Goal: Transaction & Acquisition: Purchase product/service

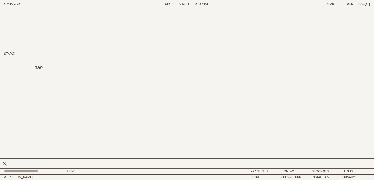
click at [12, 67] on input "search" at bounding box center [18, 68] width 28 height 4
type input "*****"
click at [40, 68] on button "Submit" at bounding box center [40, 68] width 11 height 4
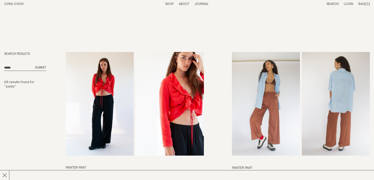
click at [169, 2] on header "OVNA OVICH Menu T: $0.00 Shop About Story Materials Practices Journal Search Lo…" at bounding box center [187, 4] width 374 height 8
click at [168, 4] on link "Shop" at bounding box center [169, 3] width 8 height 3
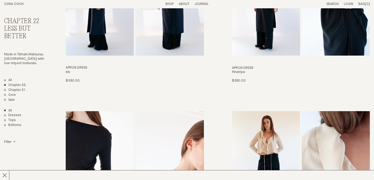
scroll to position [99, 0]
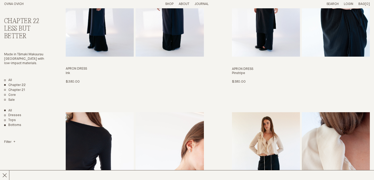
click at [17, 123] on link "Bottoms" at bounding box center [12, 125] width 17 height 4
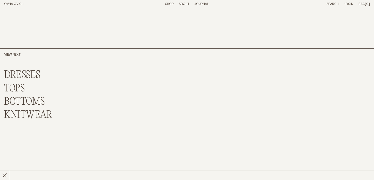
scroll to position [497, 0]
click at [36, 96] on link "BOTTOMS" at bounding box center [24, 101] width 41 height 11
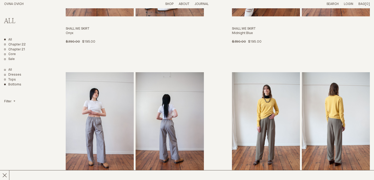
scroll to position [600, 0]
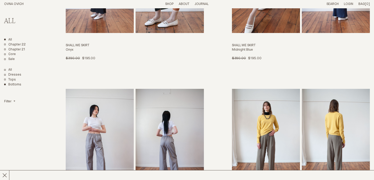
click at [269, 119] on img "Me Trouser" at bounding box center [266, 141] width 68 height 104
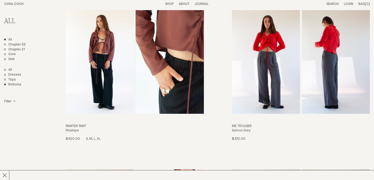
scroll to position [201, 0]
click at [256, 88] on img "Me Trouser" at bounding box center [266, 62] width 68 height 104
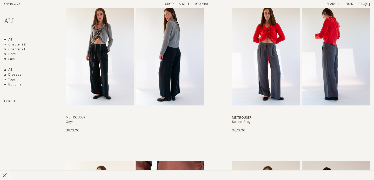
scroll to position [45, 0]
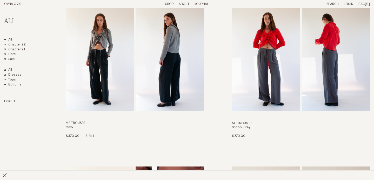
click at [104, 87] on img "Me Trouser" at bounding box center [100, 59] width 68 height 104
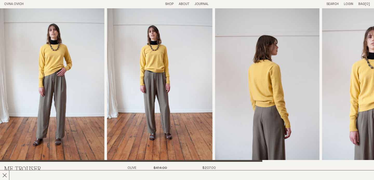
scroll to position [3, 0]
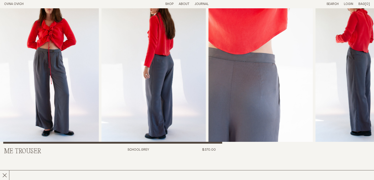
scroll to position [21, 0]
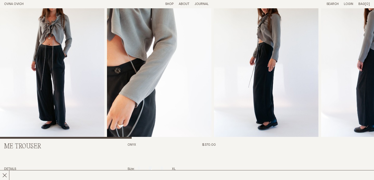
scroll to position [26, 0]
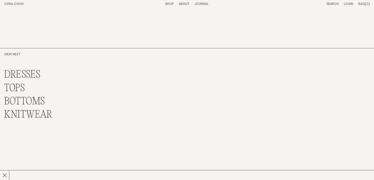
click at [35, 97] on link "BOTTOMS" at bounding box center [24, 101] width 41 height 11
click at [35, 98] on link "BOTTOMS" at bounding box center [24, 101] width 41 height 11
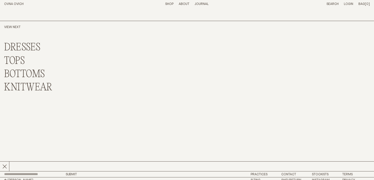
scroll to position [524, 0]
click at [37, 73] on link "BOTTOMS" at bounding box center [24, 74] width 41 height 11
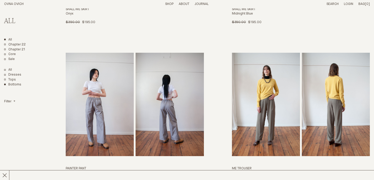
scroll to position [637, 0]
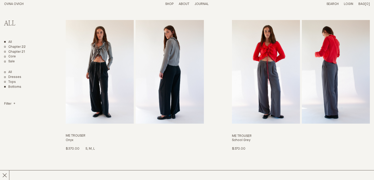
scroll to position [33, 0]
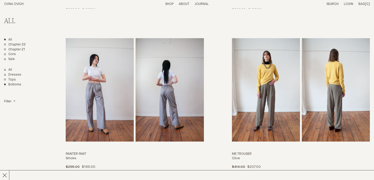
scroll to position [652, 0]
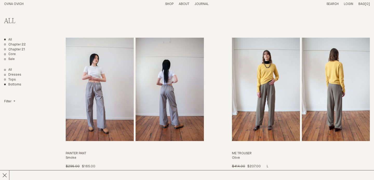
click at [257, 104] on img "Me Trouser" at bounding box center [266, 90] width 68 height 104
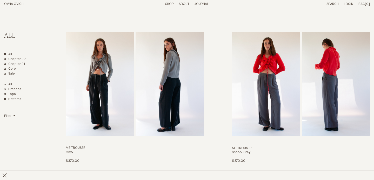
scroll to position [19, 0]
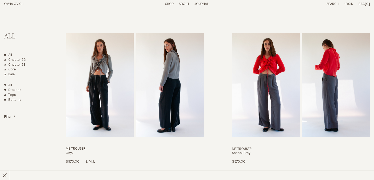
click at [103, 79] on img "Me Trouser" at bounding box center [100, 85] width 68 height 104
click at [274, 93] on img "Me Trouser" at bounding box center [266, 85] width 68 height 104
